Goal: Information Seeking & Learning: Learn about a topic

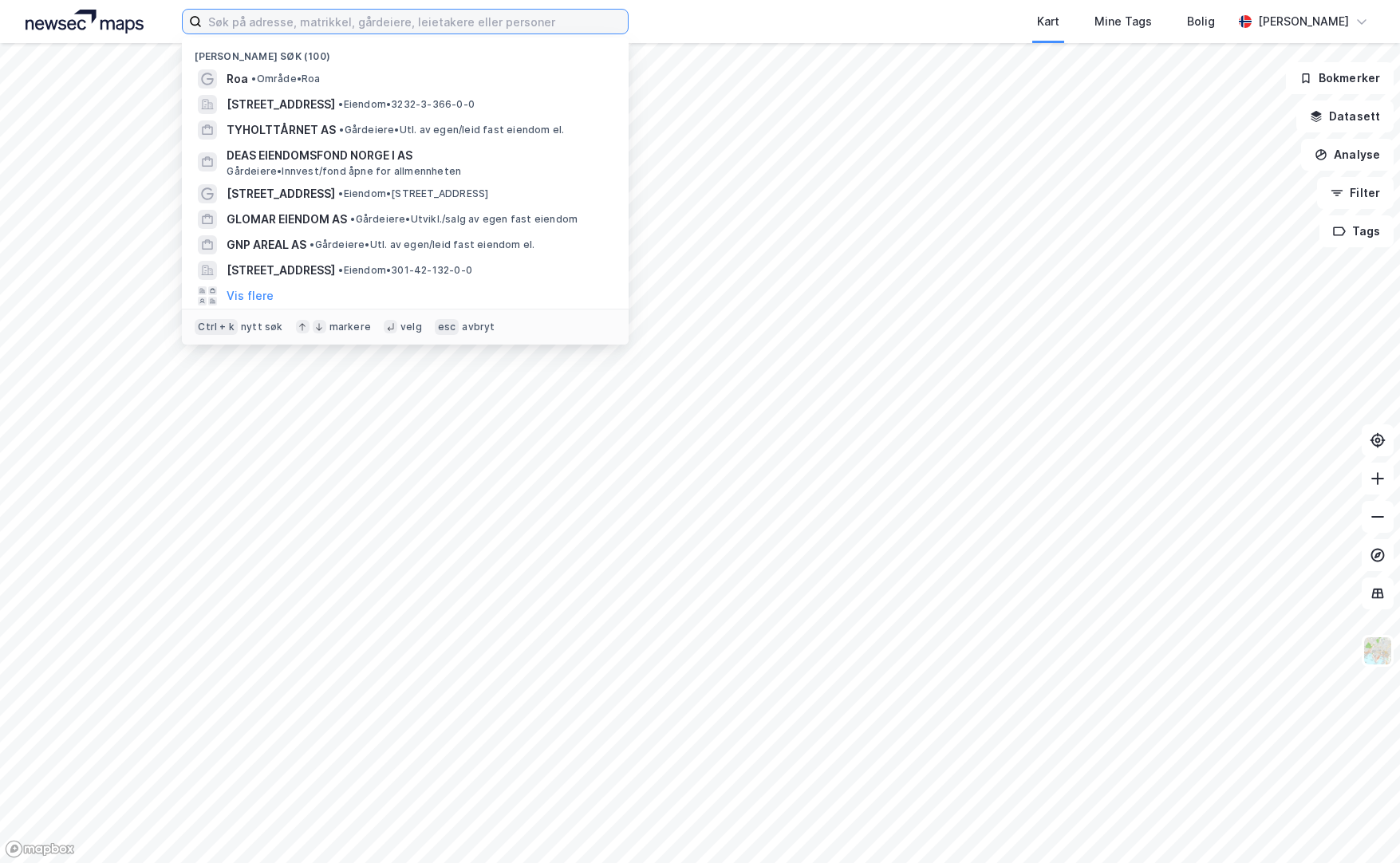
click at [348, 19] on input at bounding box center [415, 22] width 426 height 24
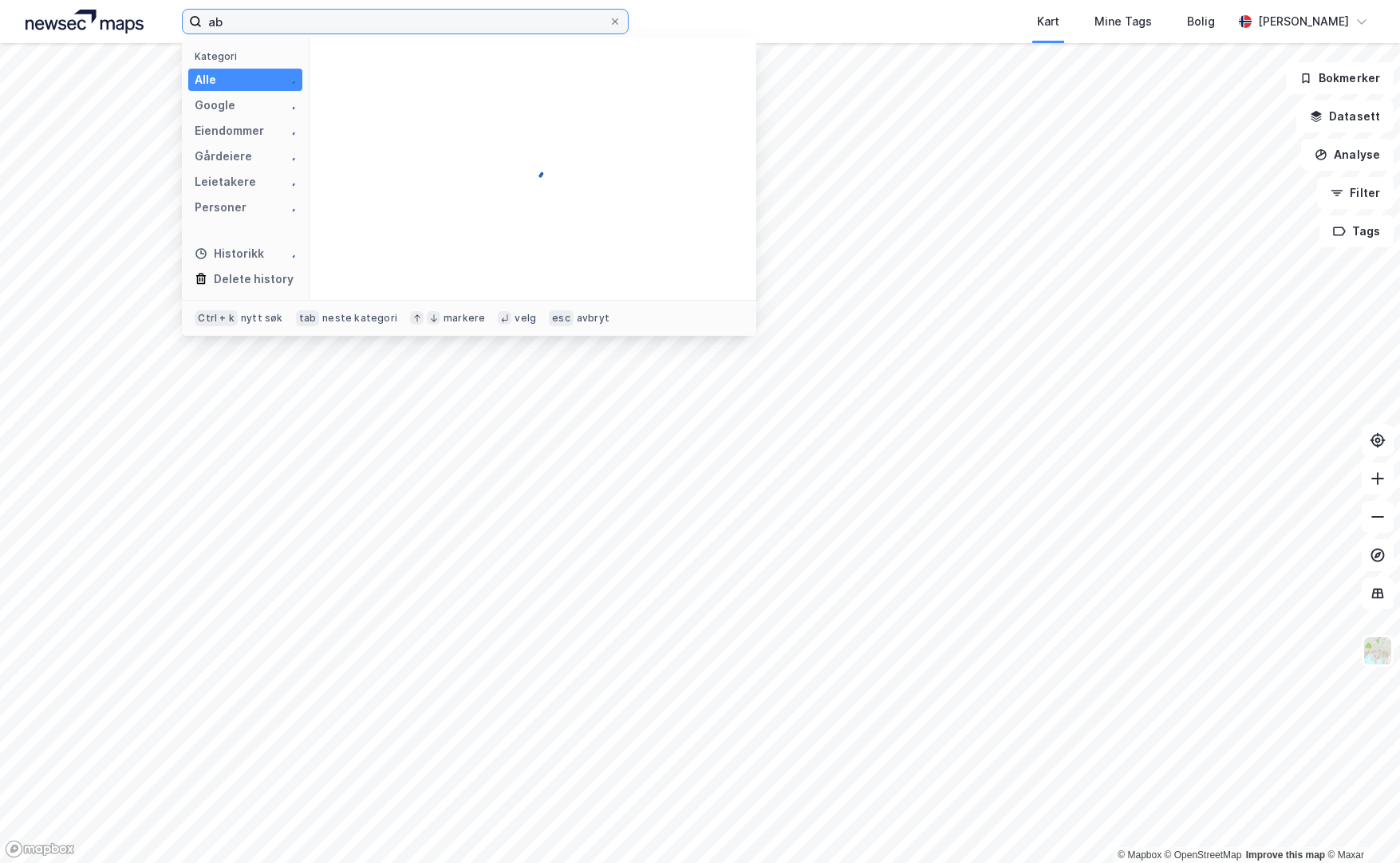
type input "a"
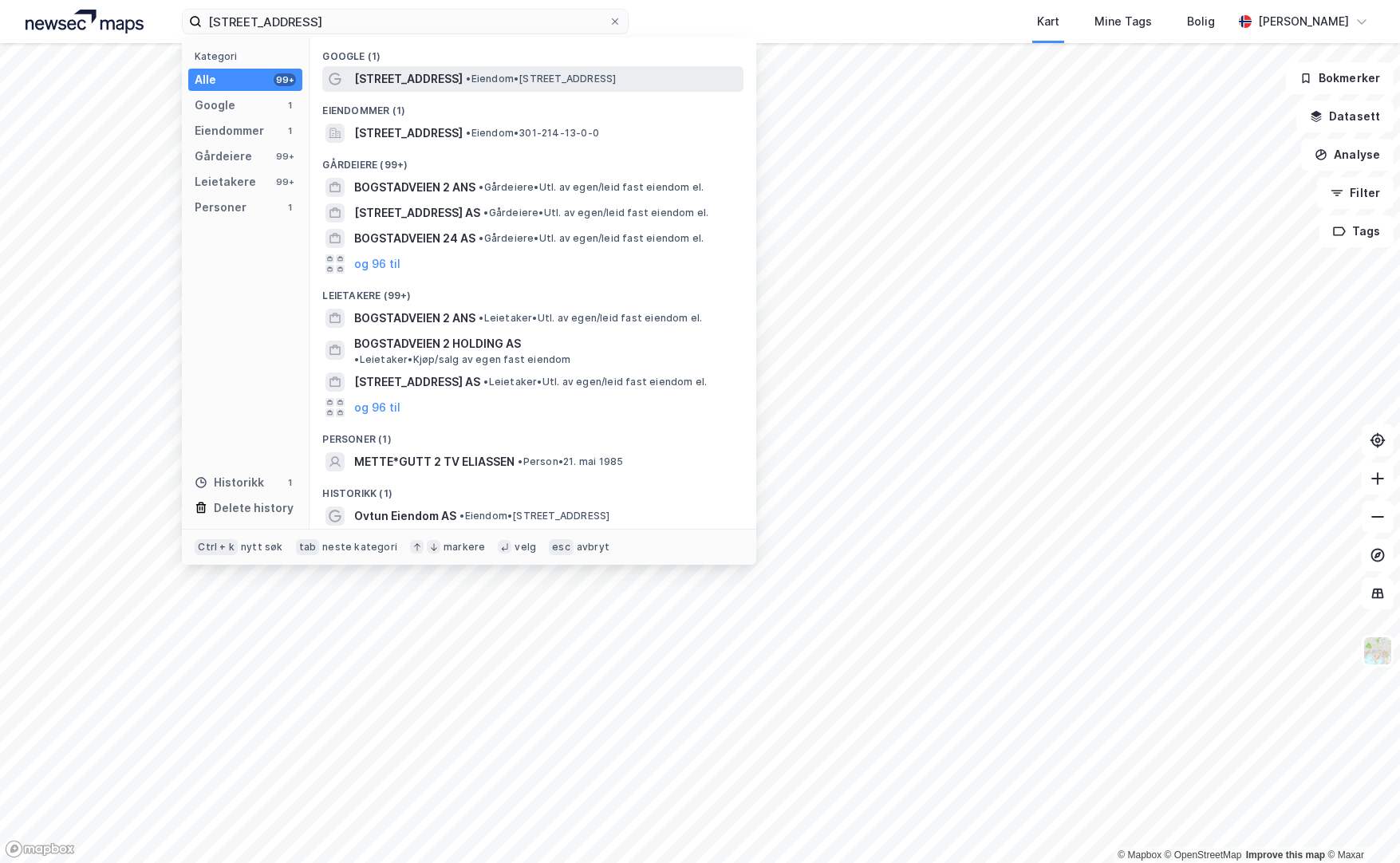
click at [491, 69] on div "[STREET_ADDRESS] • Eiendom • [STREET_ADDRESS]" at bounding box center [547, 78] width 386 height 19
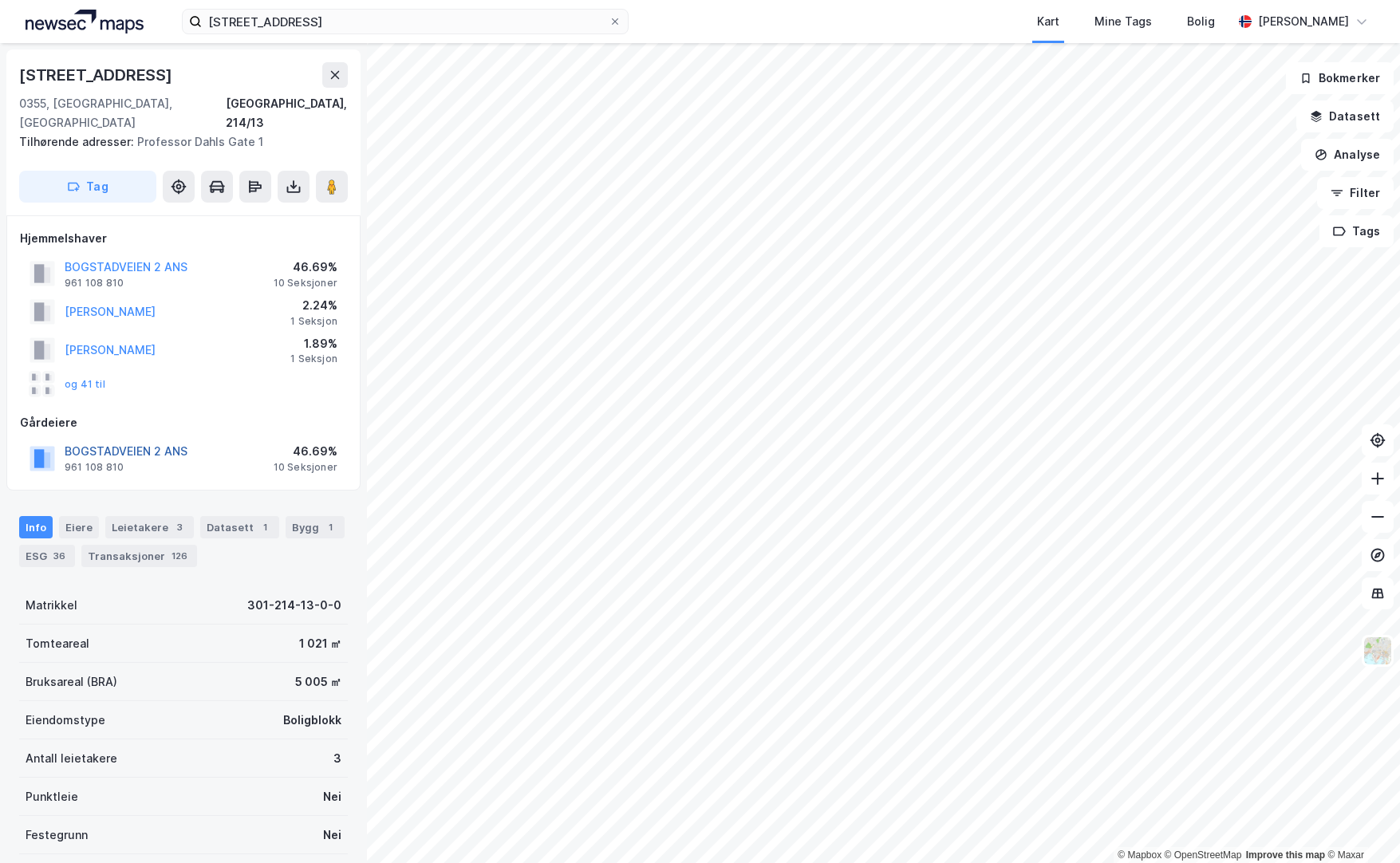
click at [0, 0] on button "BOGSTADVEIEN 2 ANS" at bounding box center [0, 0] width 0 height 0
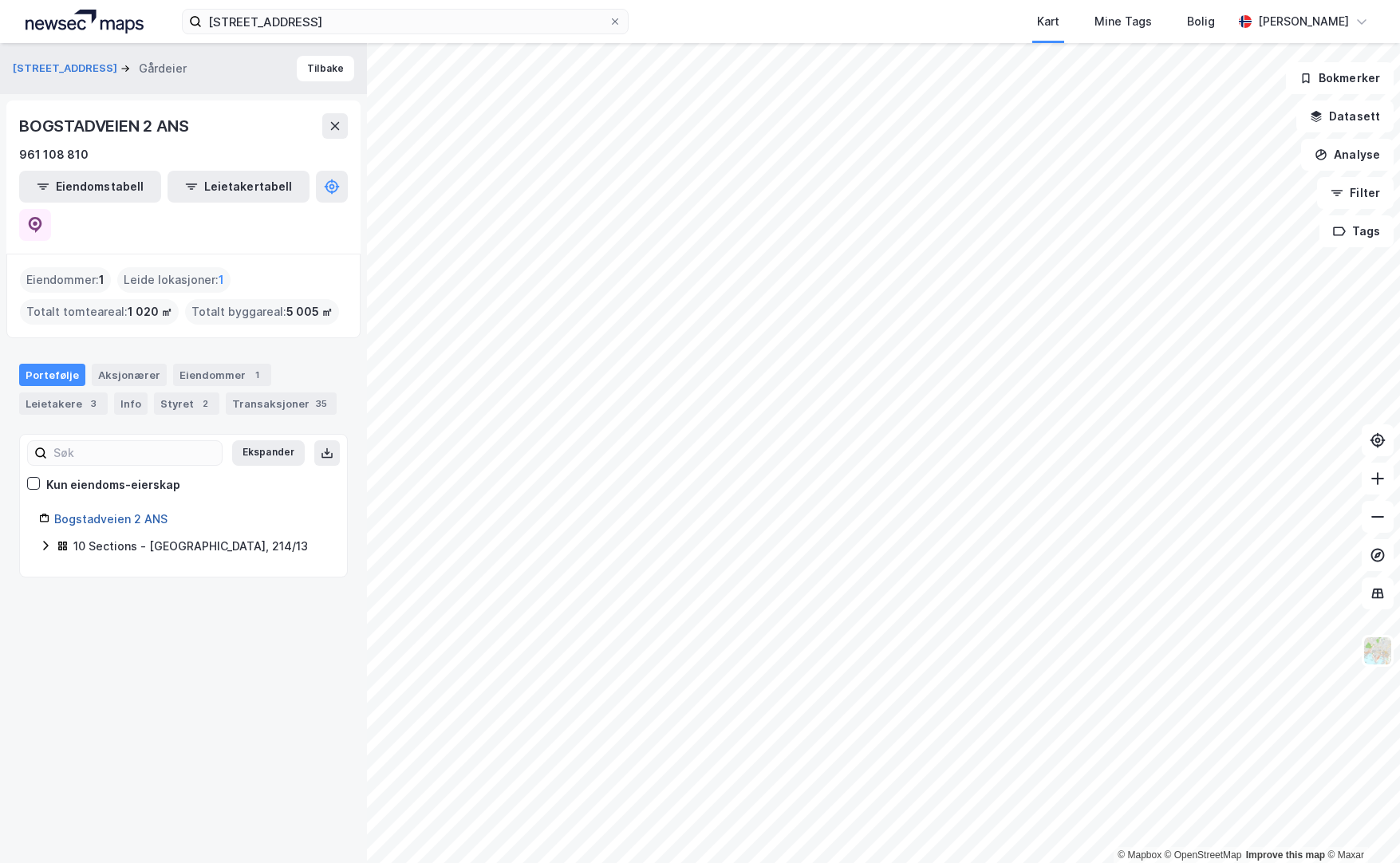
drag, startPoint x: 127, startPoint y: 475, endPoint x: 150, endPoint y: 468, distance: 24.0
click at [127, 512] on link "Bogstadveien 2 ANS" at bounding box center [110, 519] width 113 height 13
click at [459, 11] on input "[STREET_ADDRESS]" at bounding box center [405, 22] width 407 height 24
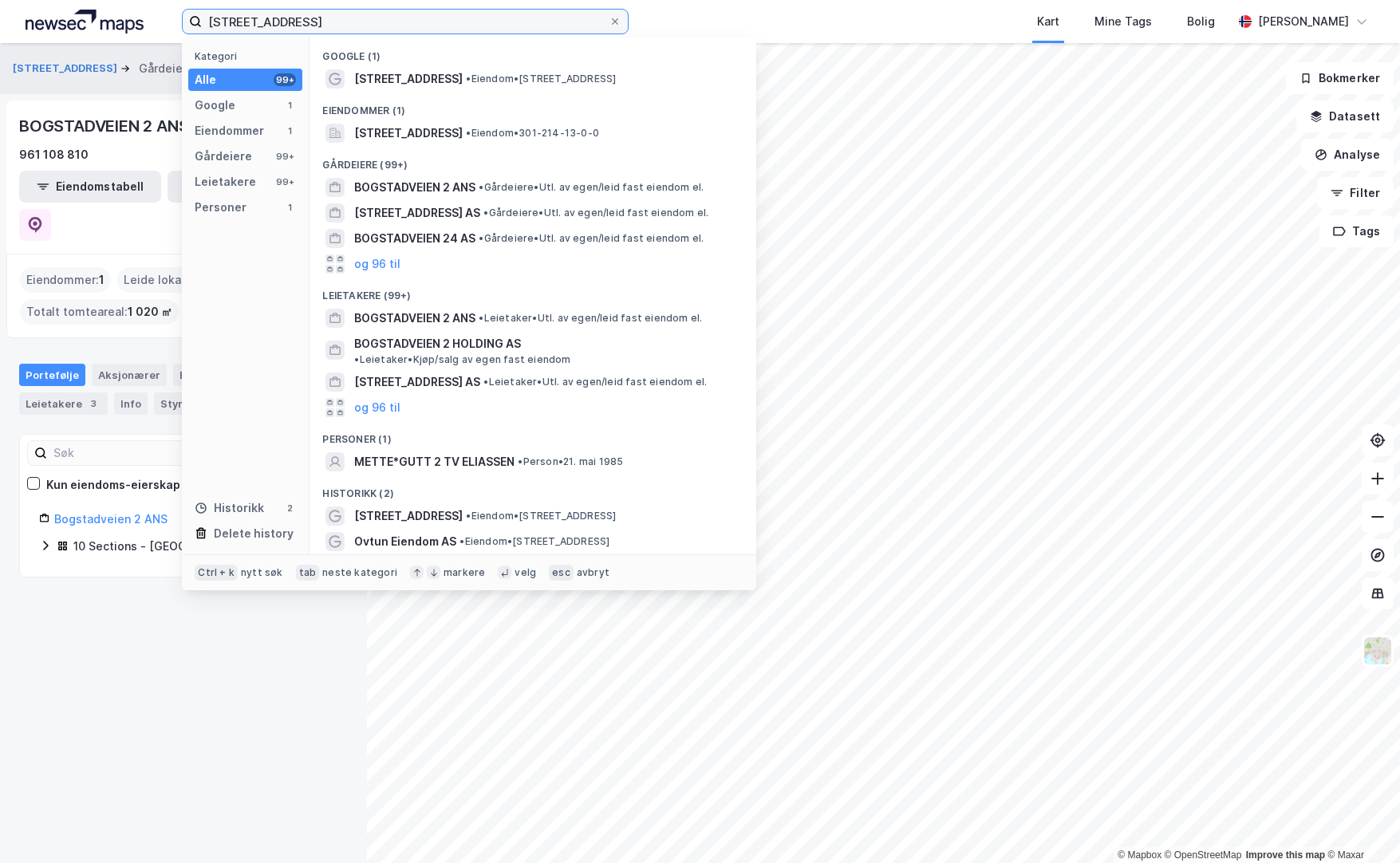
drag, startPoint x: 379, startPoint y: 13, endPoint x: 147, endPoint y: 4, distance: 232.2
click at [147, 4] on div "bogstadveien 2 Kategori Alle 99+ Google 1 Eiendommer 1 Gårdeiere 99+ Leietakere…" at bounding box center [700, 22] width 1400 height 43
paste input "Aberdeen Property Norinvest Delta AS"
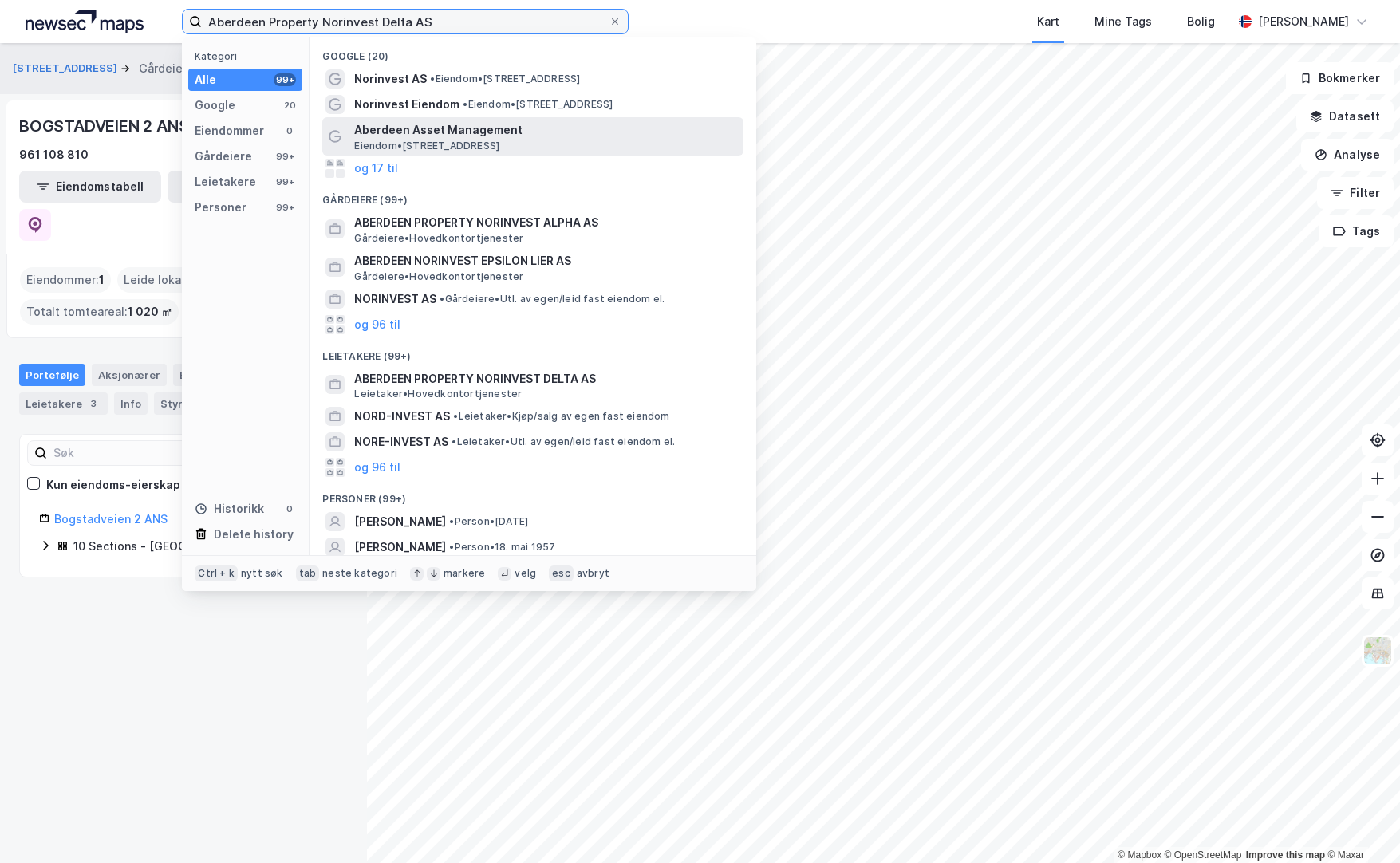
type input "Aberdeen Property Norinvest Delta AS"
click at [411, 136] on span "Aberdeen Asset Management" at bounding box center [546, 129] width 383 height 19
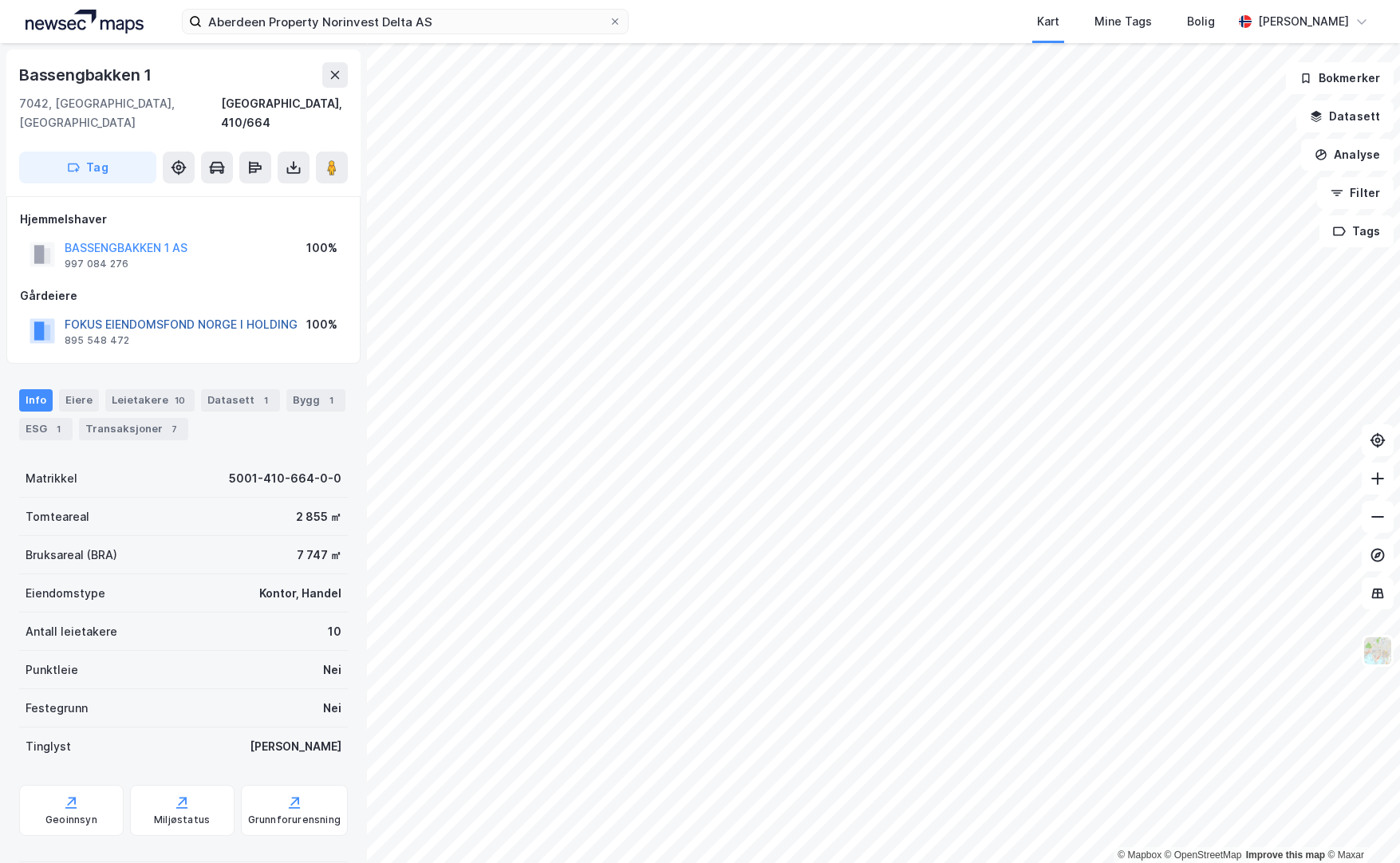
click at [0, 0] on button "FOKUS EIENDOMSFOND NORGE I HOLDING" at bounding box center [0, 0] width 0 height 0
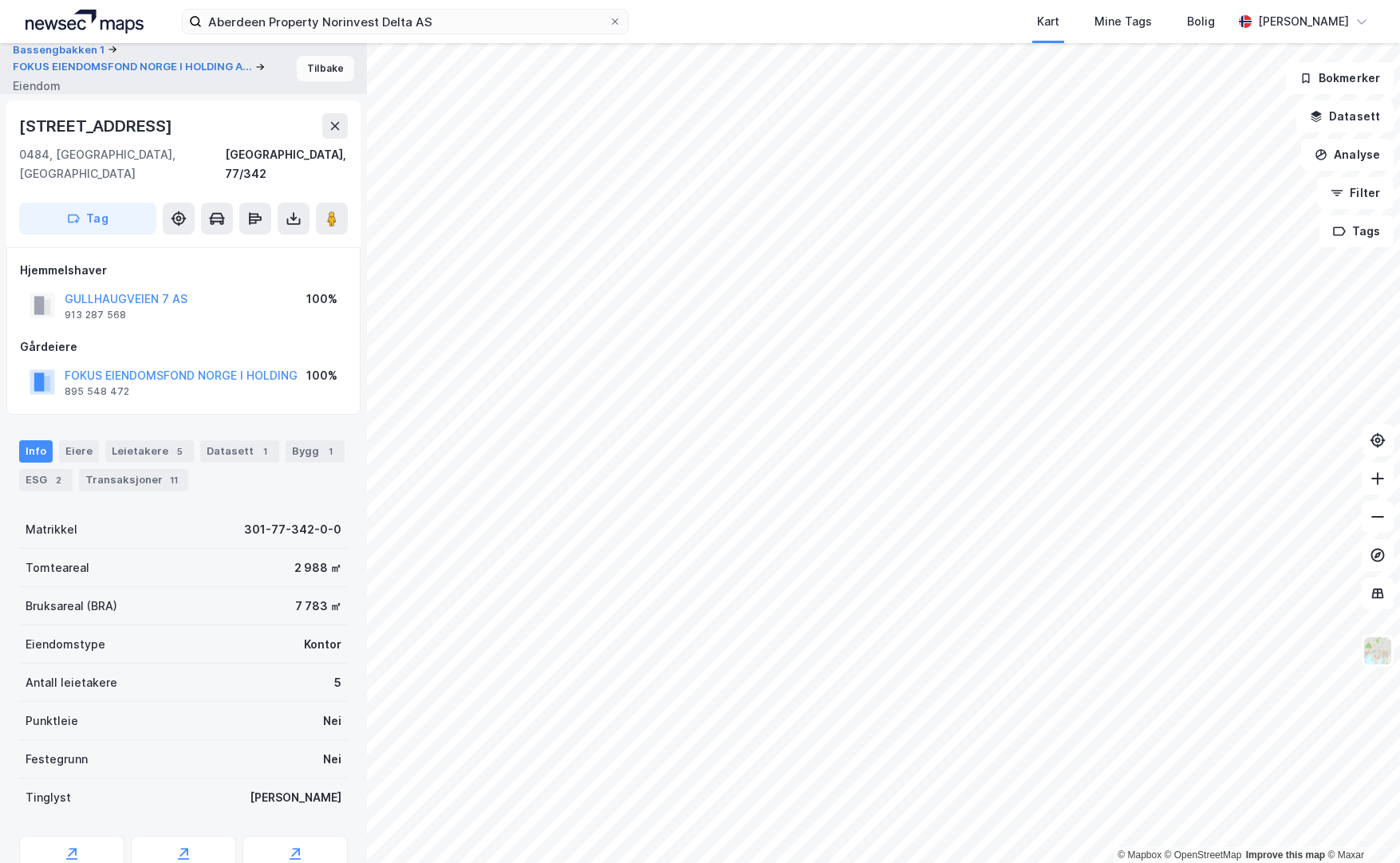
click at [326, 70] on button "Tilbake" at bounding box center [326, 68] width 57 height 25
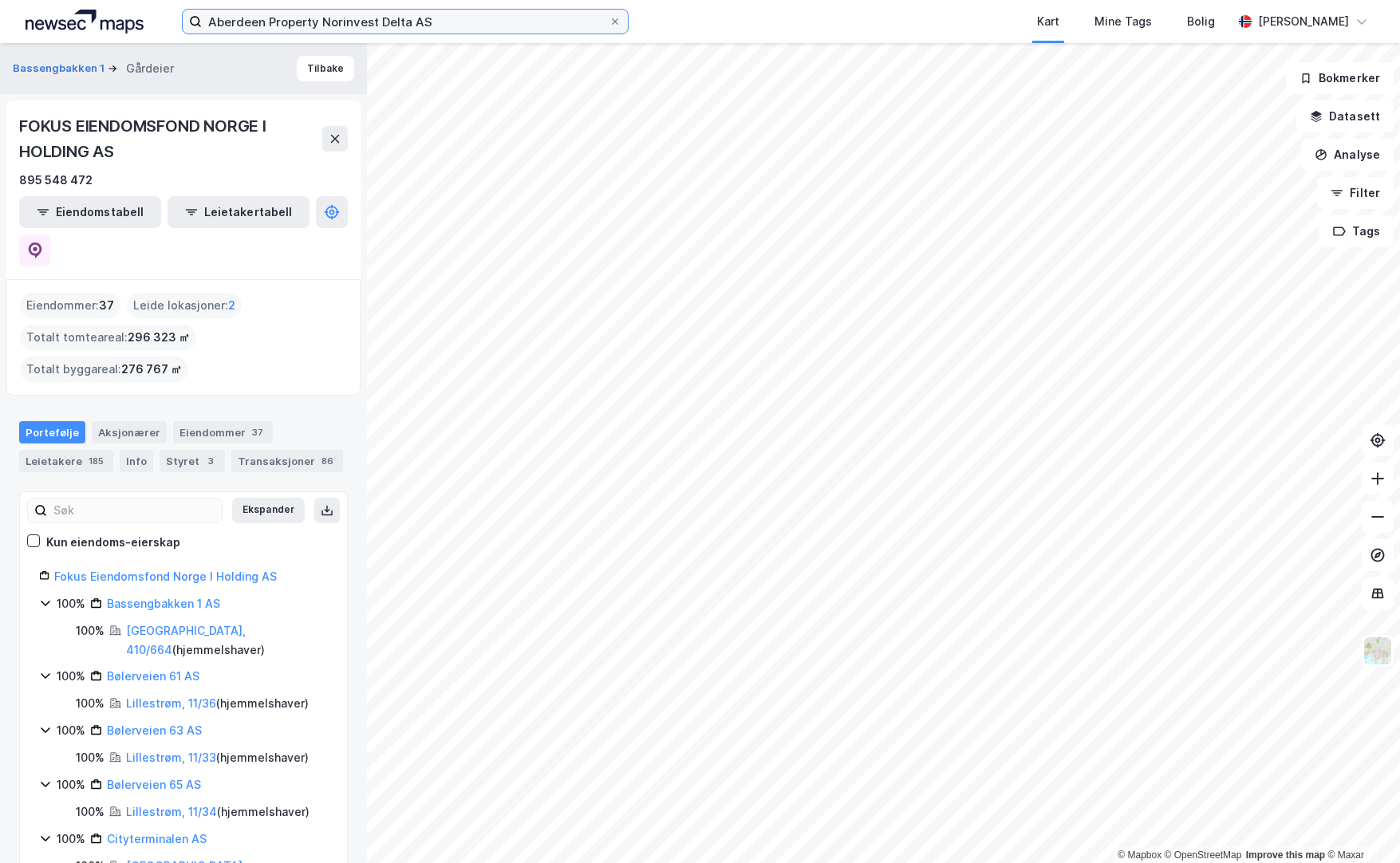
click at [460, 25] on input "Aberdeen Property Norinvest Delta AS" at bounding box center [405, 22] width 407 height 24
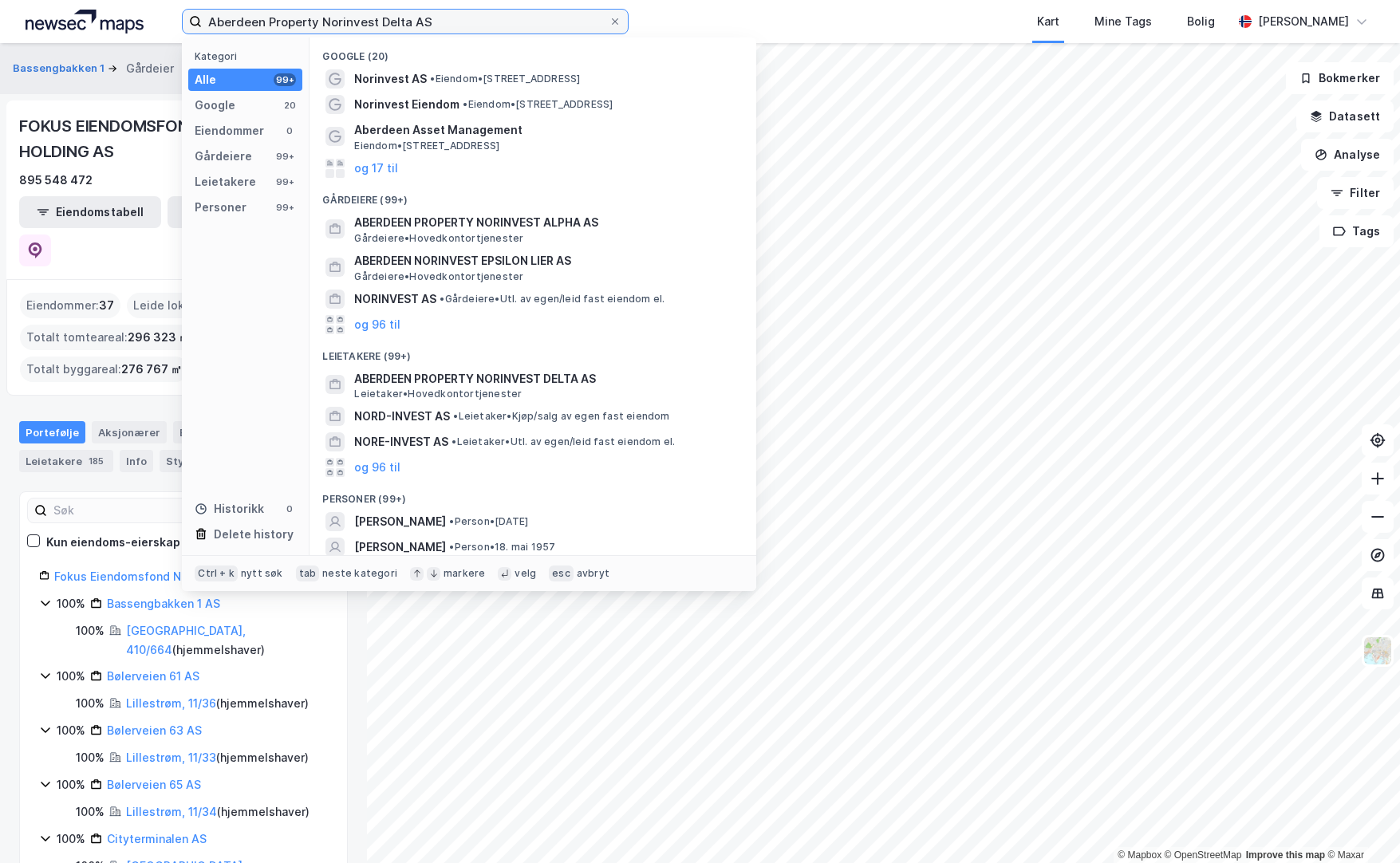
drag, startPoint x: 369, startPoint y: 18, endPoint x: 99, endPoint y: 5, distance: 270.3
click at [99, 5] on div "Aberdeen Property Norinvest Delta AS Kategori Alle 99+ Google 20 Eiendommer 0 G…" at bounding box center [700, 22] width 1400 height 43
click at [494, 28] on input "Aberdeen Property Norinvest Delta AS" at bounding box center [405, 22] width 407 height 24
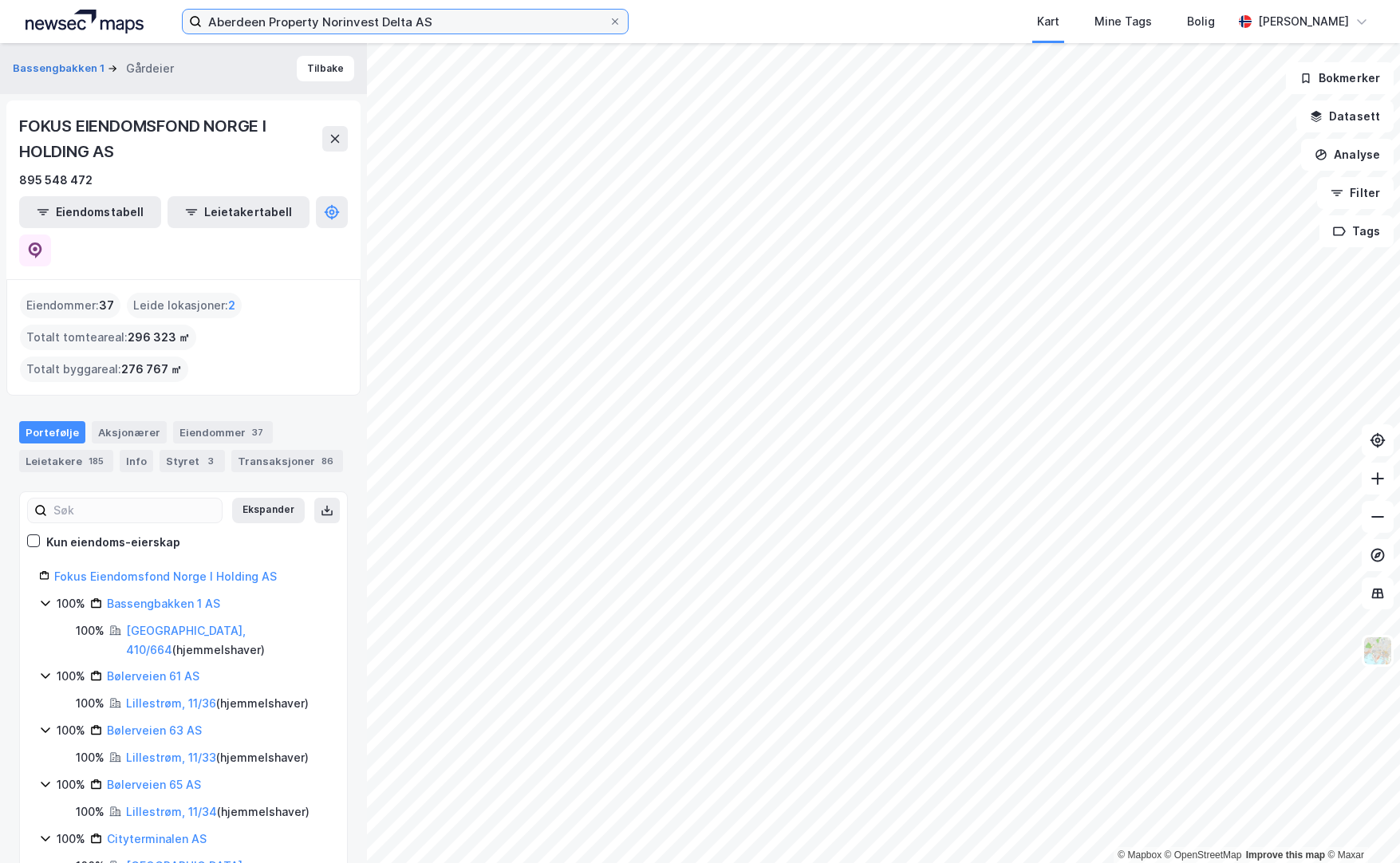
click at [473, 25] on input "Aberdeen Property Norinvest Delta AS" at bounding box center [405, 22] width 407 height 24
